Goal: Task Accomplishment & Management: Manage account settings

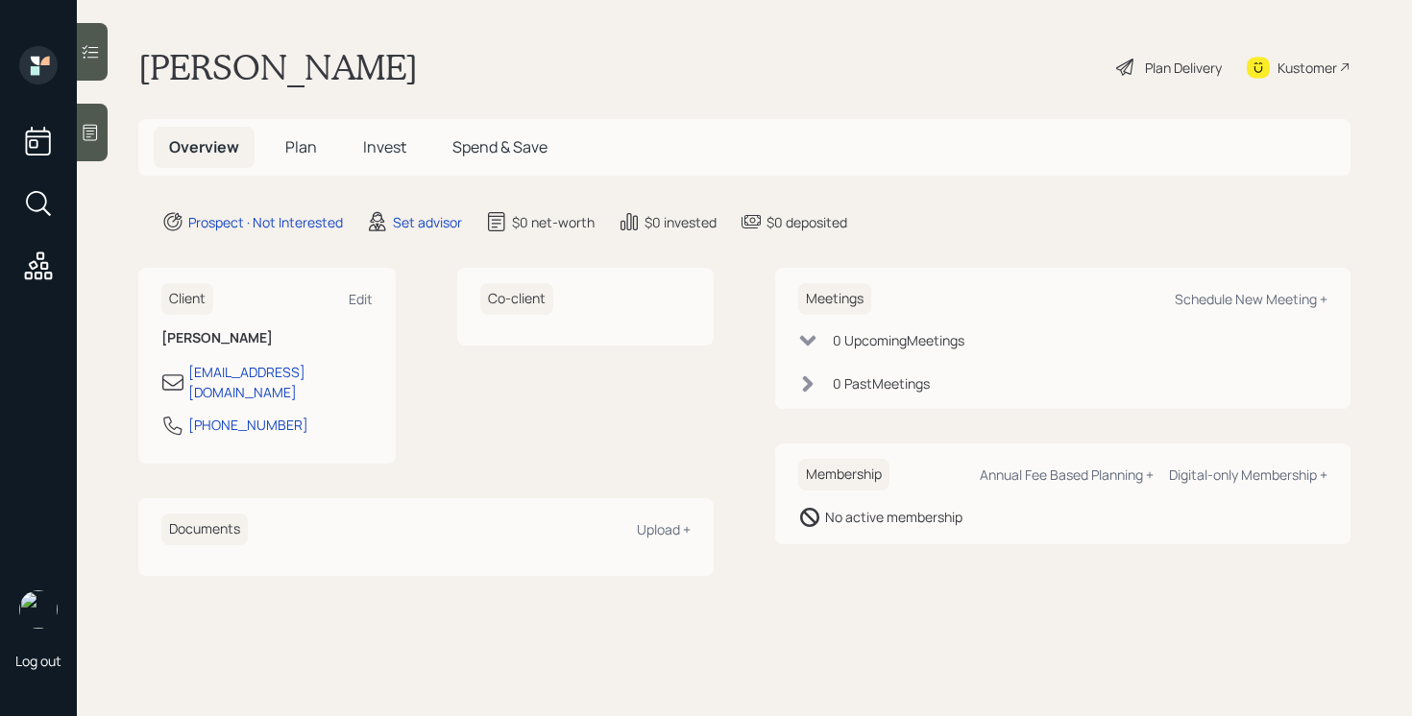
click at [93, 134] on icon at bounding box center [90, 132] width 19 height 19
click at [80, 121] on div at bounding box center [92, 133] width 31 height 58
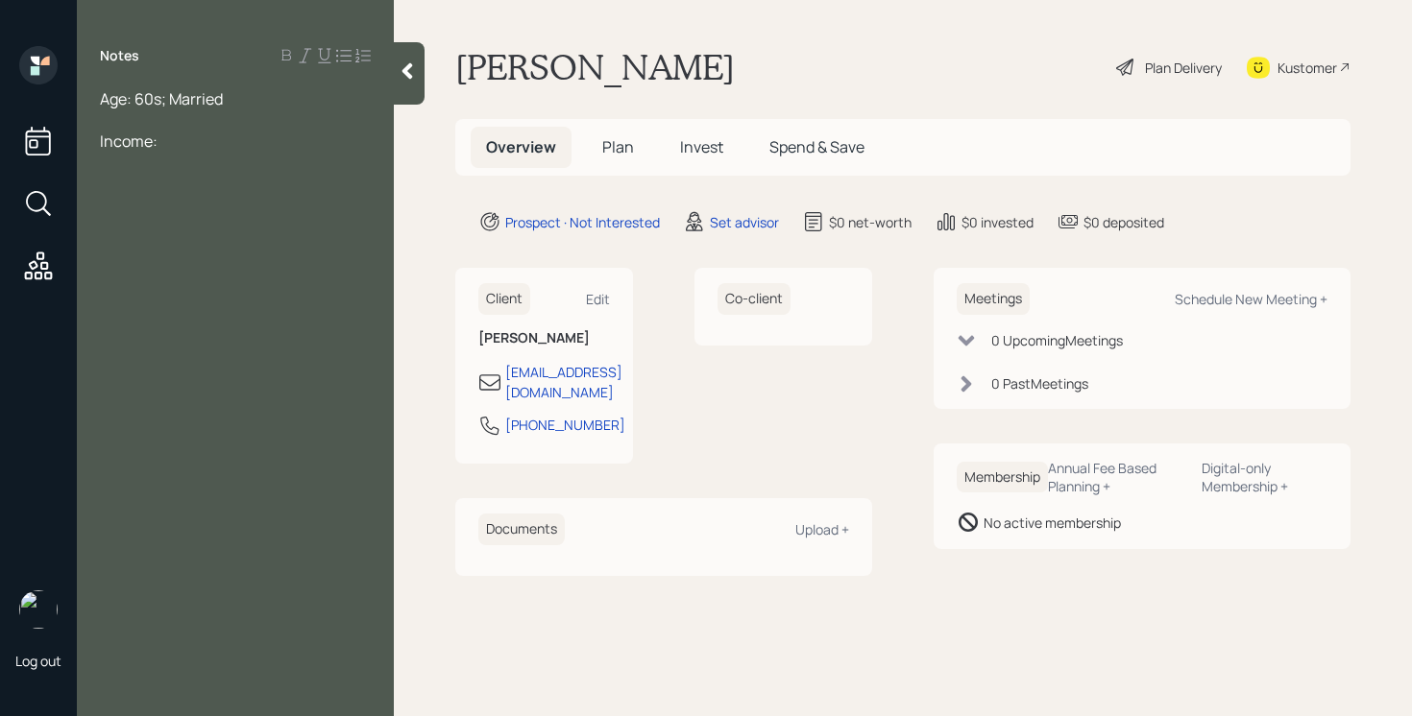
click at [252, 83] on div "Notes Age: 60s; Married Income:" at bounding box center [235, 369] width 317 height 647
click at [252, 85] on div "Notes Age: 60s; Married Income:" at bounding box center [235, 369] width 317 height 647
click at [252, 86] on div "Notes Age: 60s; Married Income:" at bounding box center [235, 369] width 317 height 647
click at [252, 90] on div "Age: 60s; Married" at bounding box center [235, 98] width 271 height 21
click at [139, 168] on div at bounding box center [235, 162] width 271 height 21
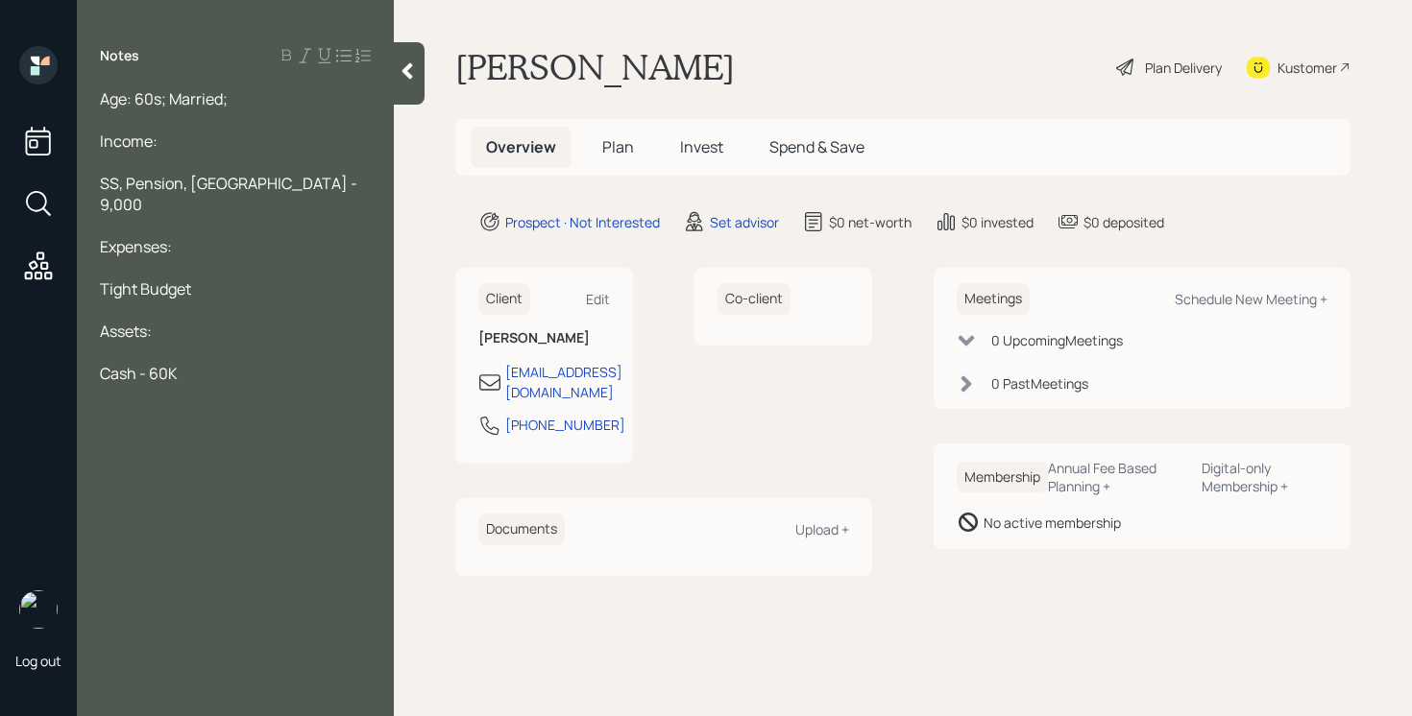
click at [415, 69] on icon at bounding box center [407, 70] width 19 height 19
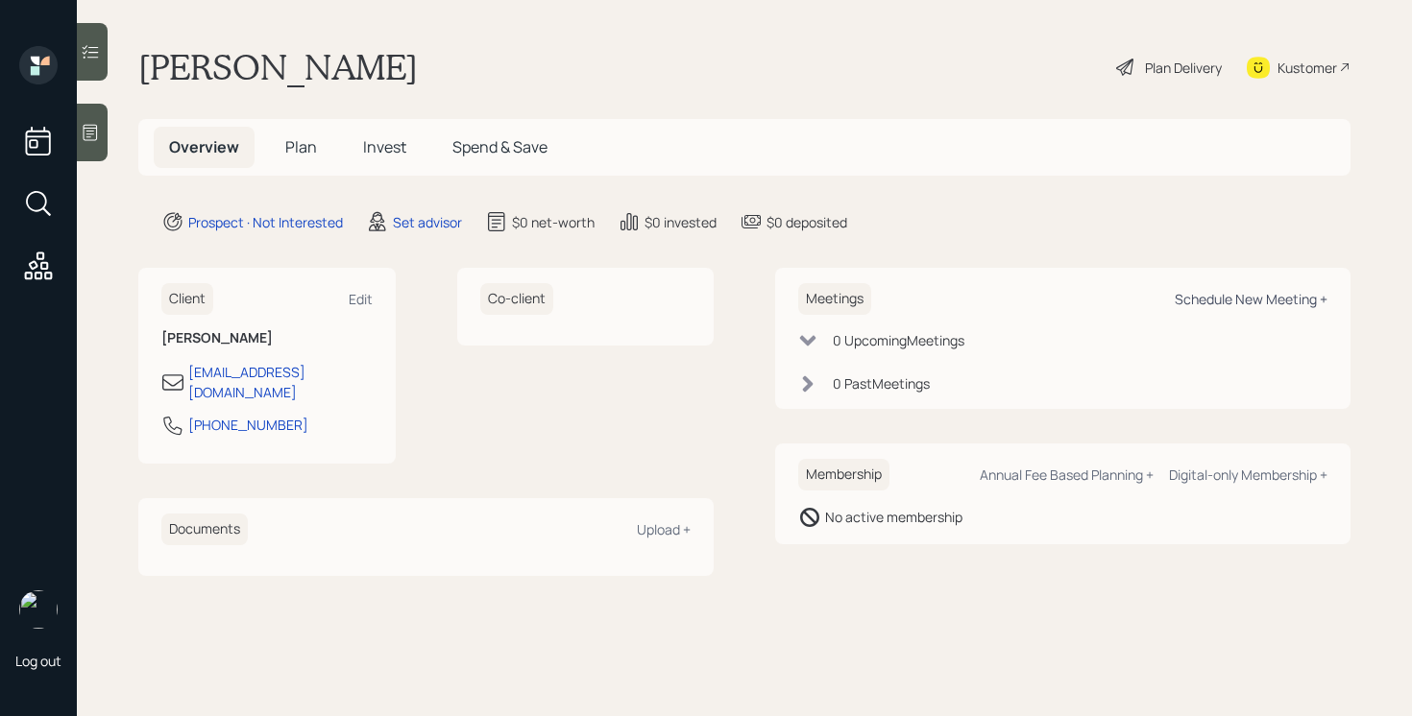
click at [1191, 297] on div "Schedule New Meeting +" at bounding box center [1251, 299] width 153 height 18
select select "round-[PERSON_NAME]"
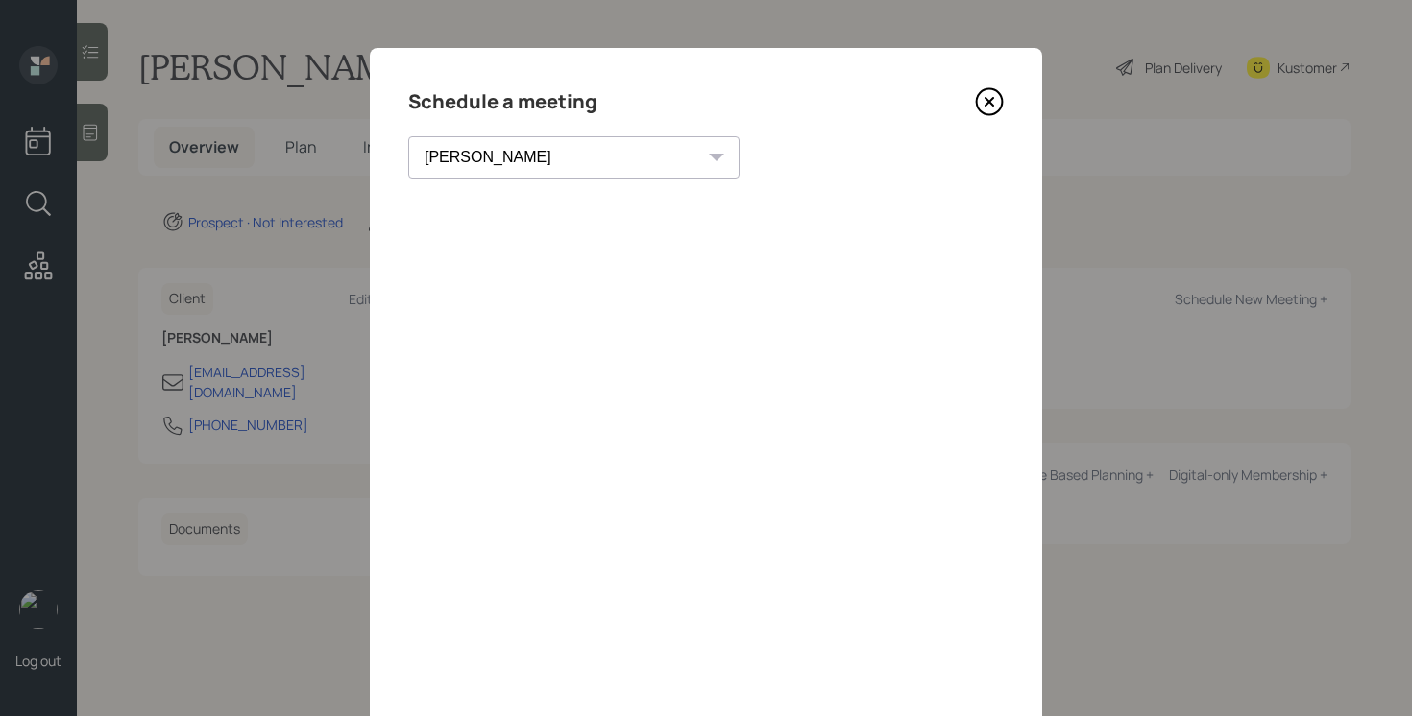
click at [975, 112] on icon at bounding box center [989, 101] width 29 height 29
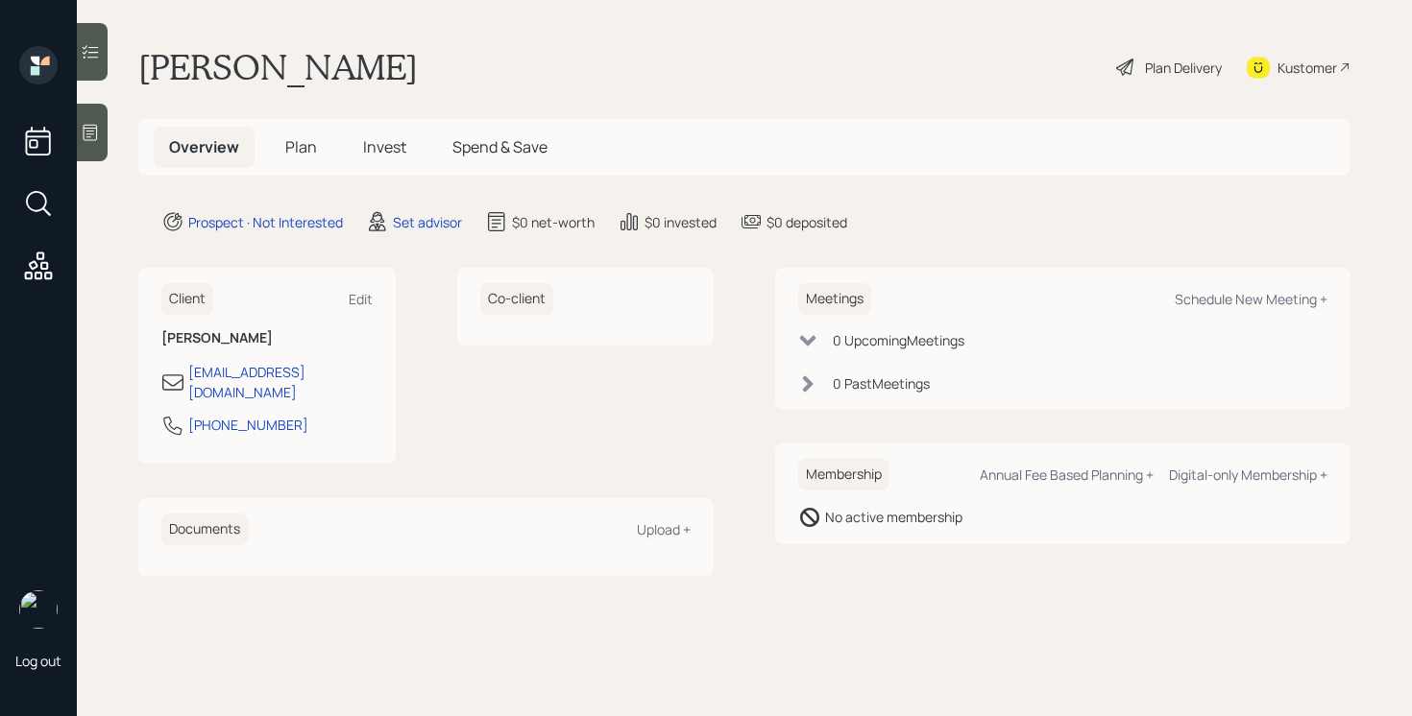
click at [89, 131] on icon at bounding box center [91, 133] width 14 height 16
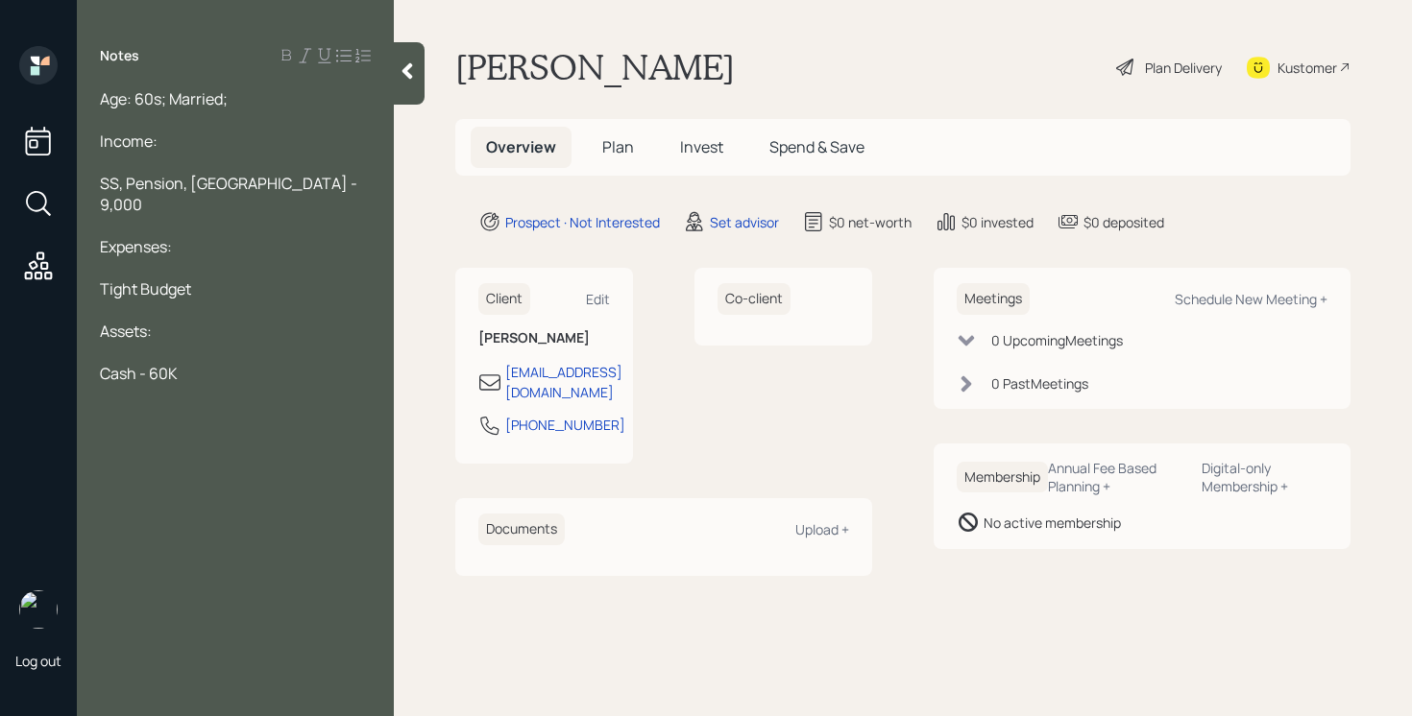
click at [104, 108] on span "Age: 60s; Married;" at bounding box center [164, 98] width 128 height 21
click at [249, 103] on div "Age: 60s; Married;" at bounding box center [235, 98] width 271 height 21
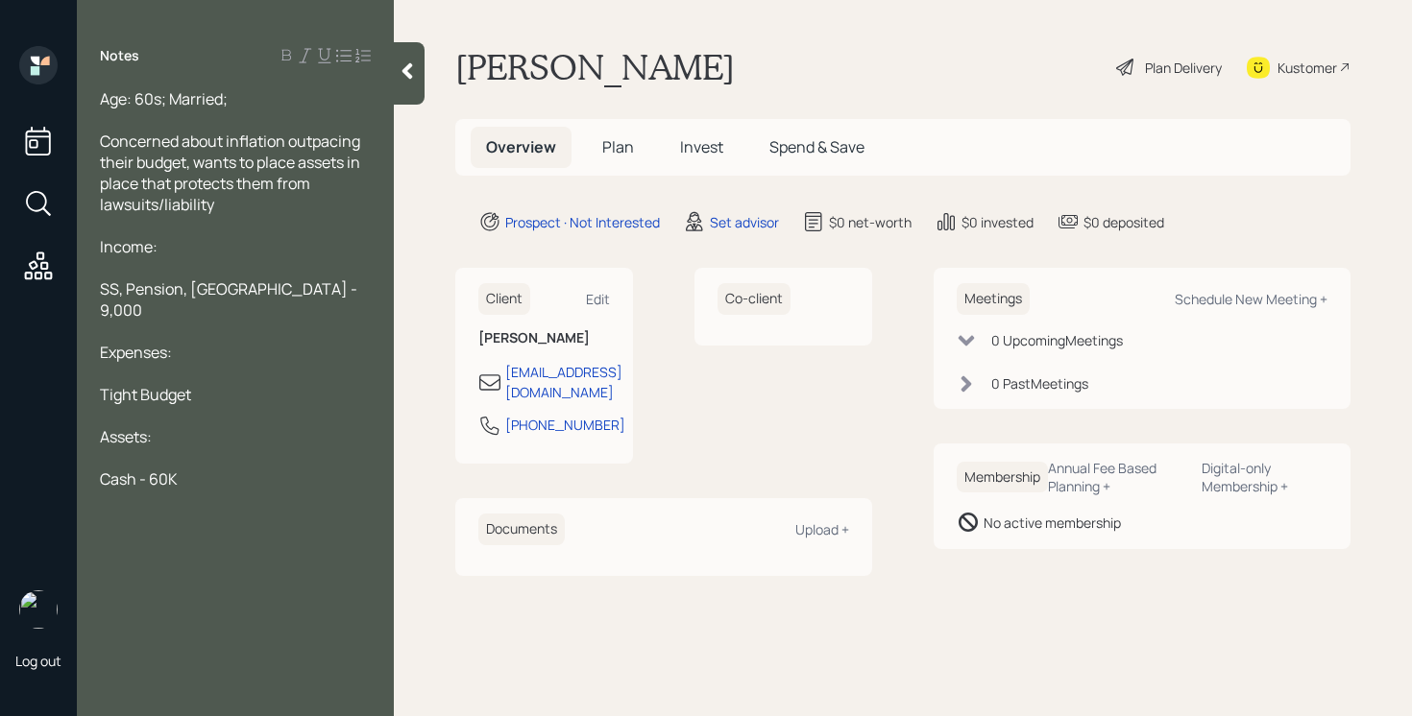
click at [227, 469] on div "Cash - 60K" at bounding box center [235, 479] width 271 height 21
click at [403, 72] on icon at bounding box center [407, 71] width 11 height 16
